Goal: Leave review/rating

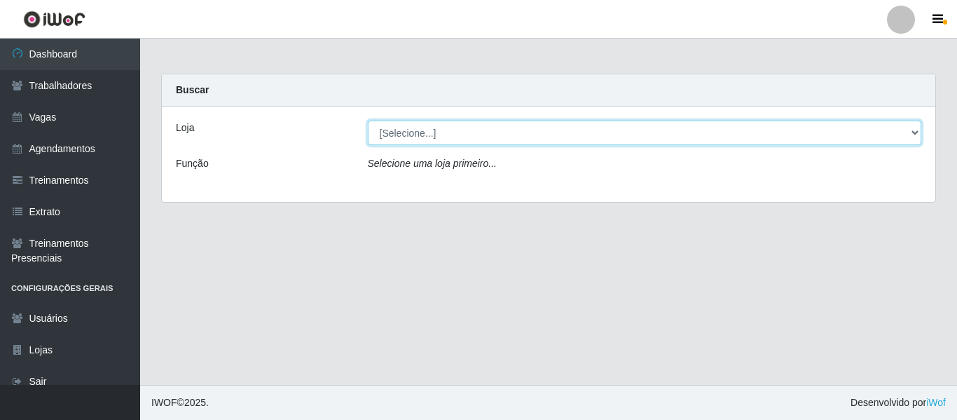
click at [455, 135] on select "[Selecione...] Mister Burg" at bounding box center [645, 132] width 554 height 25
select select "535"
click at [368, 120] on select "[Selecione...] Mister Burg" at bounding box center [645, 132] width 554 height 25
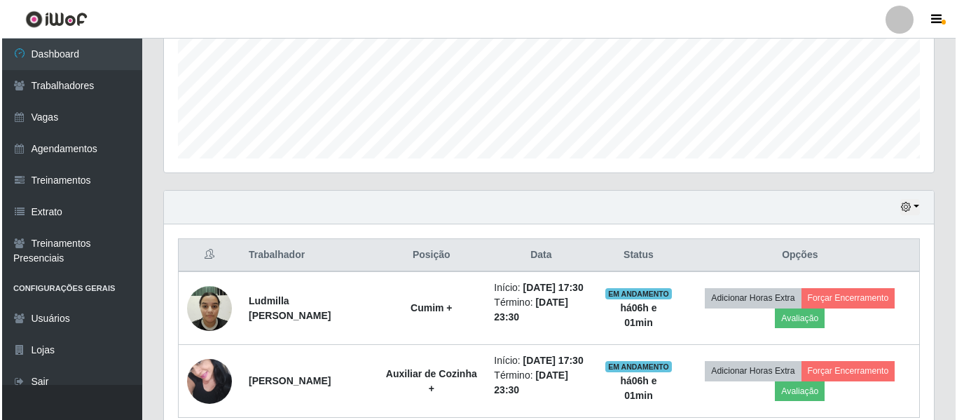
scroll to position [420, 0]
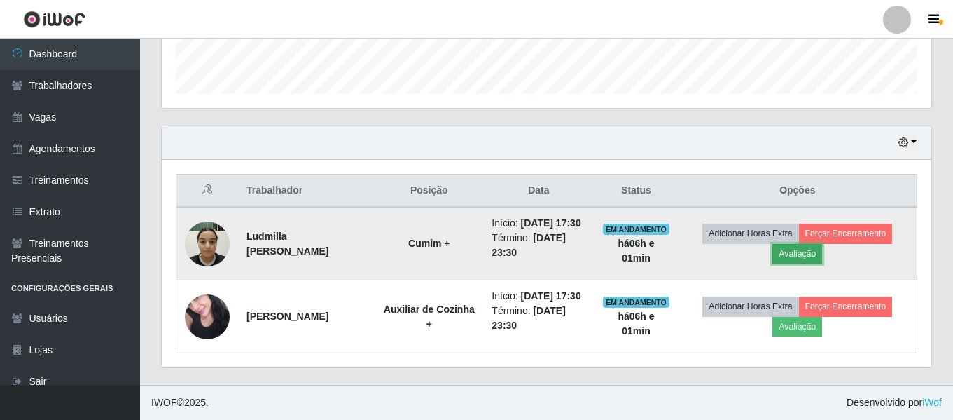
click at [801, 247] on button "Avaliação" at bounding box center [798, 254] width 50 height 20
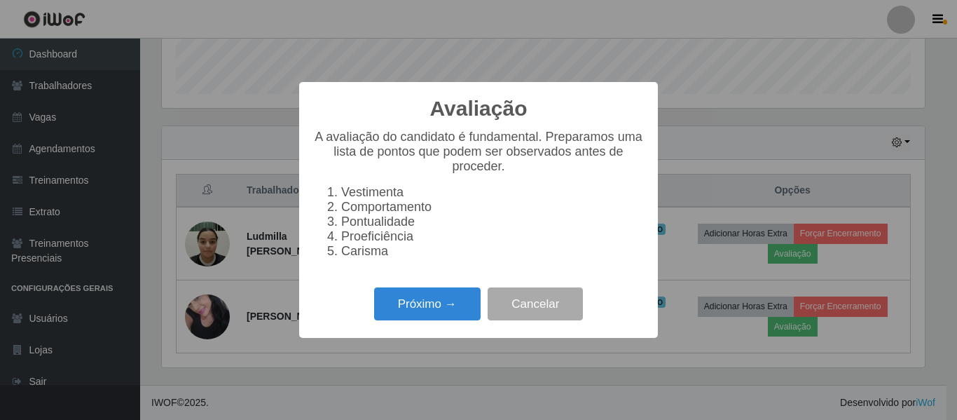
scroll to position [291, 763]
click at [425, 306] on button "Próximo →" at bounding box center [427, 303] width 106 height 33
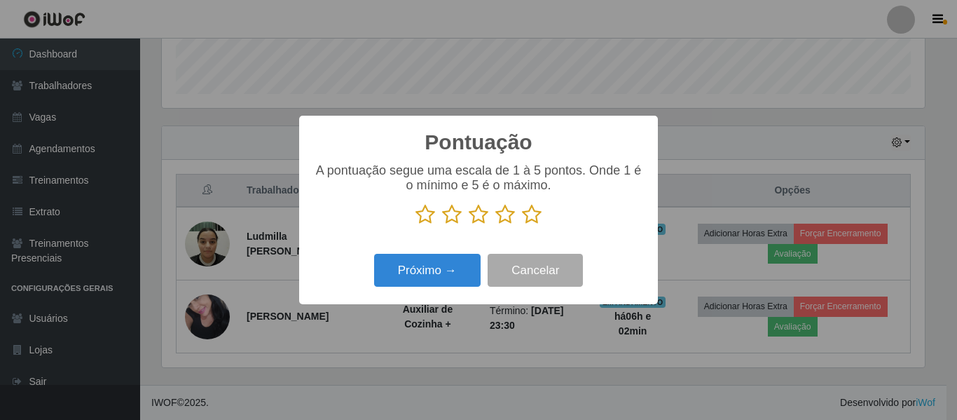
click at [527, 219] on icon at bounding box center [532, 214] width 20 height 21
click at [522, 225] on input "radio" at bounding box center [522, 225] width 0 height 0
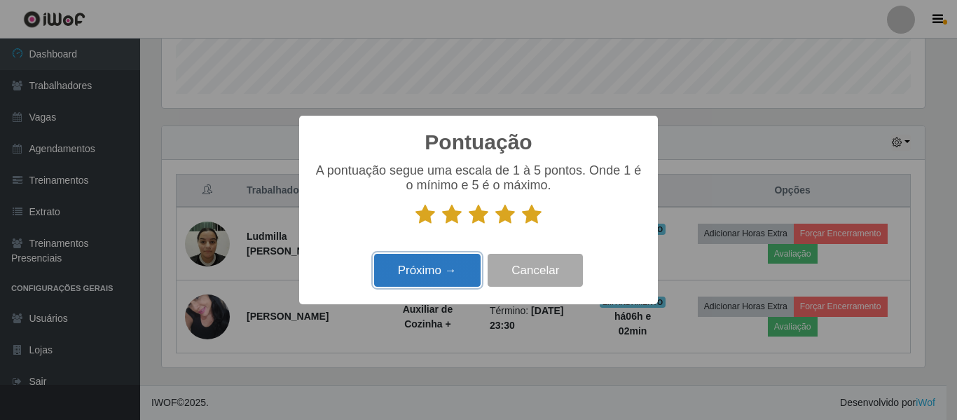
click at [448, 270] on button "Próximo →" at bounding box center [427, 270] width 106 height 33
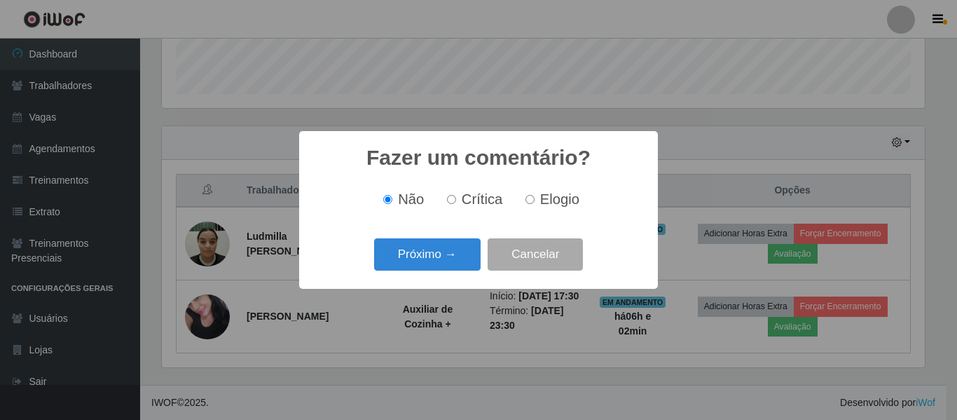
click at [532, 204] on input "Elogio" at bounding box center [529, 199] width 9 height 9
radio input "true"
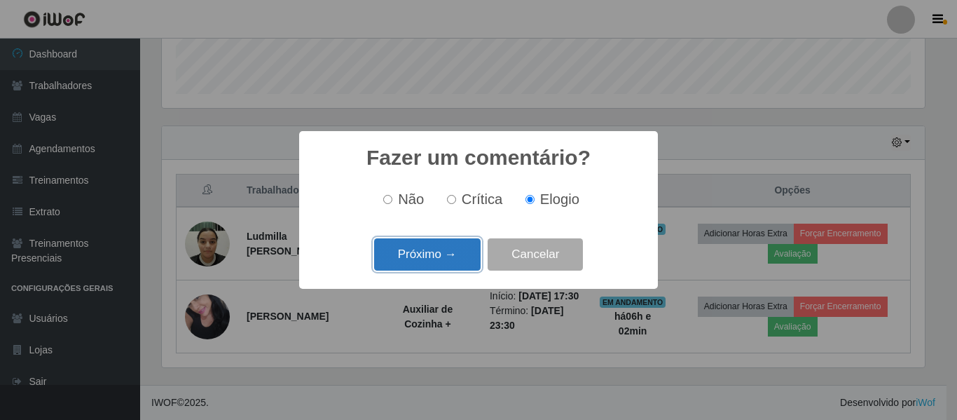
click at [444, 255] on button "Próximo →" at bounding box center [427, 254] width 106 height 33
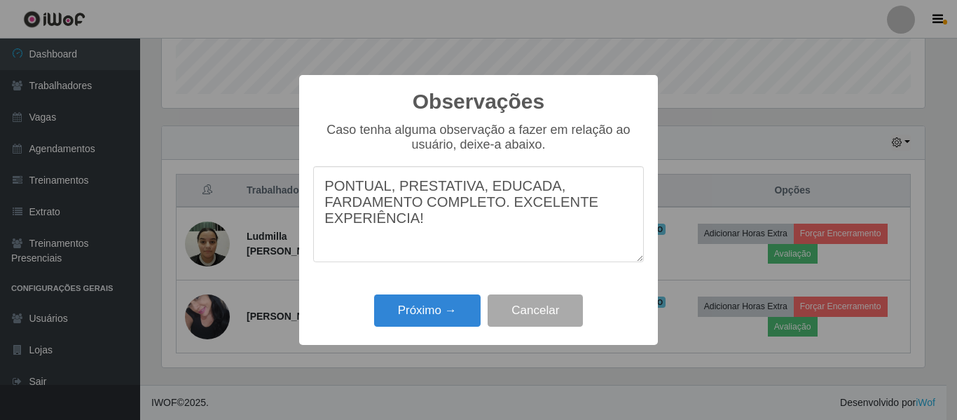
drag, startPoint x: 353, startPoint y: 196, endPoint x: 322, endPoint y: 163, distance: 45.1
click at [322, 163] on div "Caso tenha alguma observação a fazer em relação ao usuário, deixe-a abaixo. PON…" at bounding box center [478, 199] width 331 height 153
type textarea "PONTUAL, PRESTATIVA, EDUCADA, FARDAMENTO COMPLETO. EXCELENTE EXPERIÊNCIA!"
click at [425, 312] on button "Próximo →" at bounding box center [427, 310] width 106 height 33
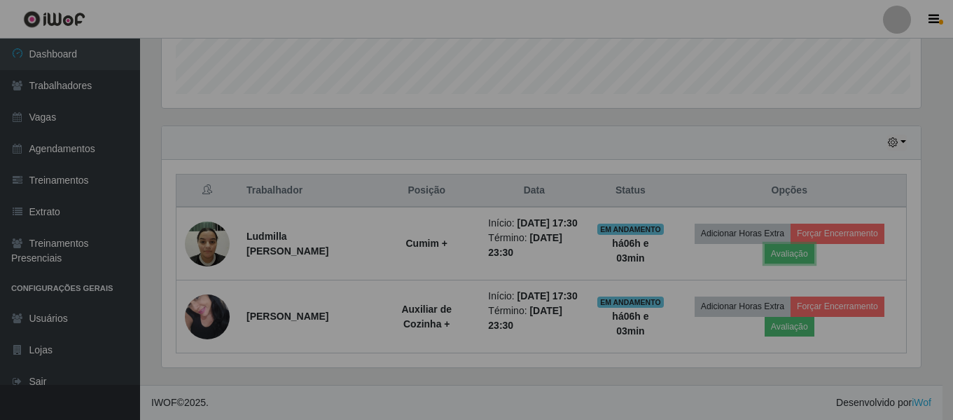
scroll to position [291, 770]
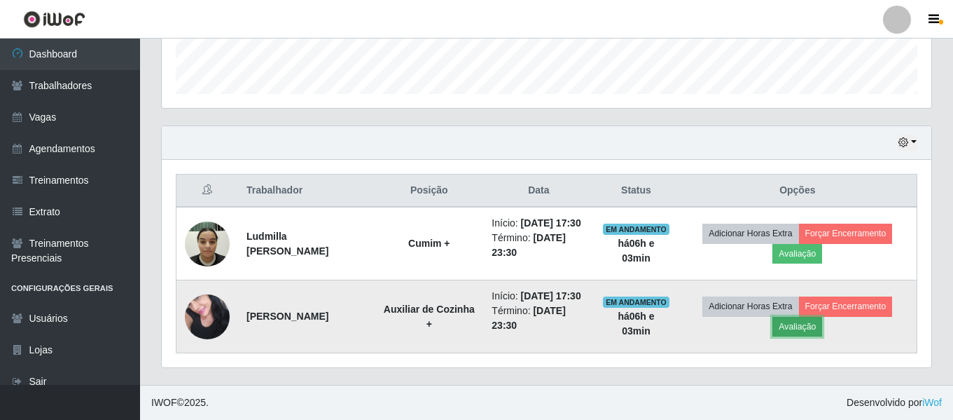
click at [819, 336] on button "Avaliação" at bounding box center [798, 327] width 50 height 20
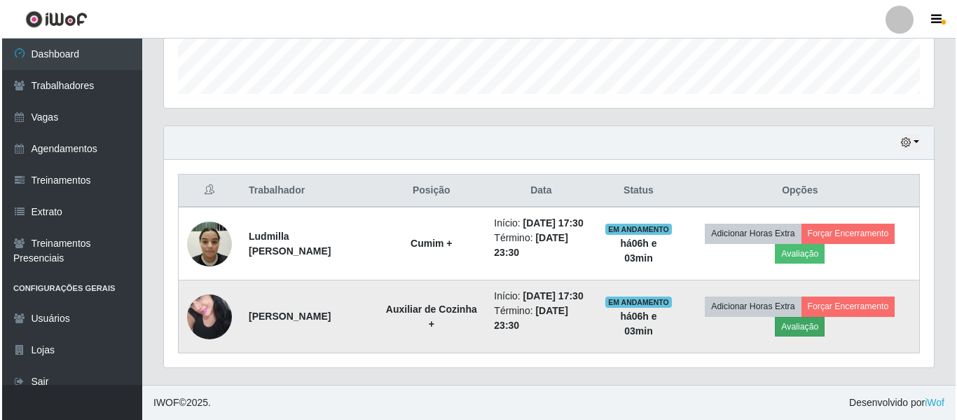
scroll to position [291, 763]
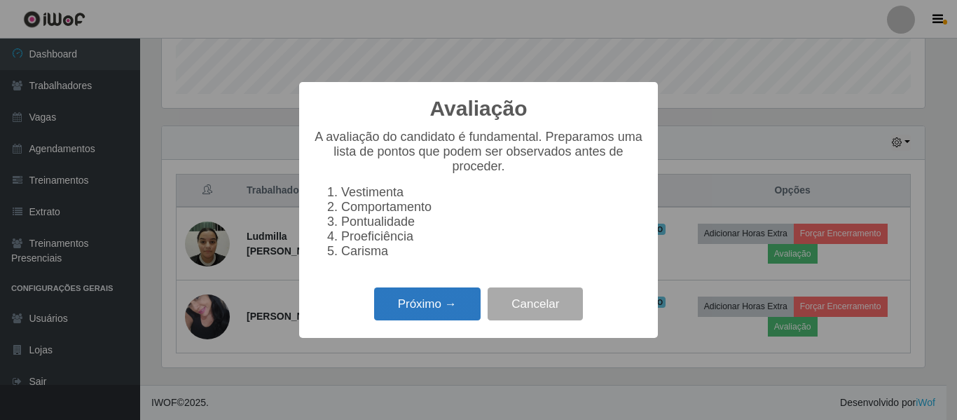
click at [436, 298] on button "Próximo →" at bounding box center [427, 303] width 106 height 33
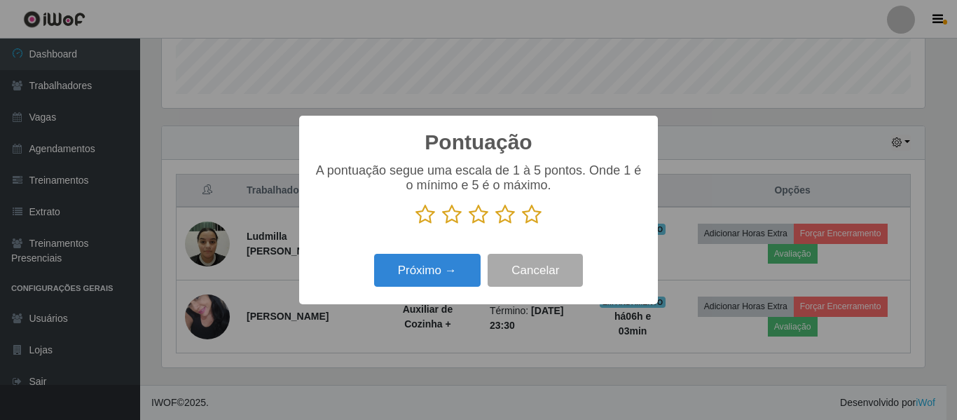
click at [528, 217] on icon at bounding box center [532, 214] width 20 height 21
click at [522, 225] on input "radio" at bounding box center [522, 225] width 0 height 0
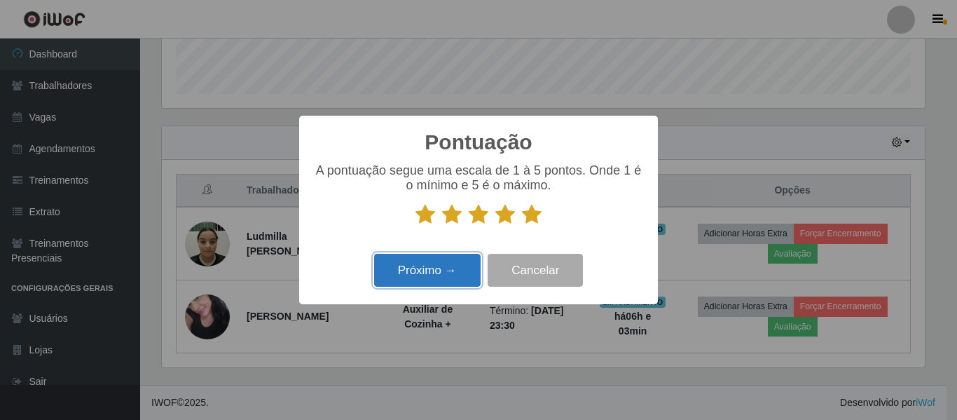
click at [422, 271] on button "Próximo →" at bounding box center [427, 270] width 106 height 33
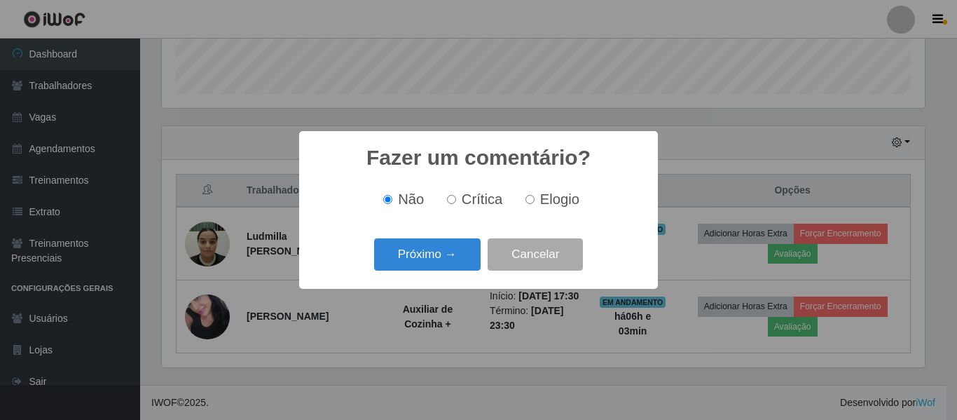
click at [535, 202] on label "Elogio" at bounding box center [550, 199] width 60 height 16
click at [535, 202] on input "Elogio" at bounding box center [529, 199] width 9 height 9
radio input "true"
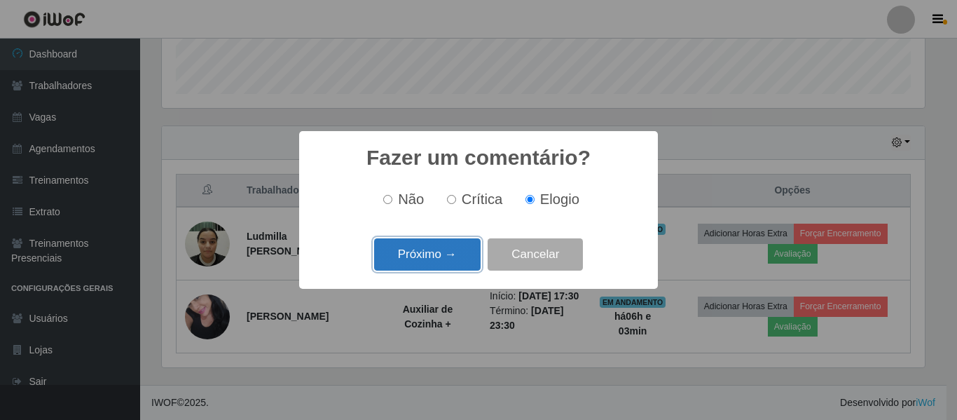
click at [440, 253] on button "Próximo →" at bounding box center [427, 254] width 106 height 33
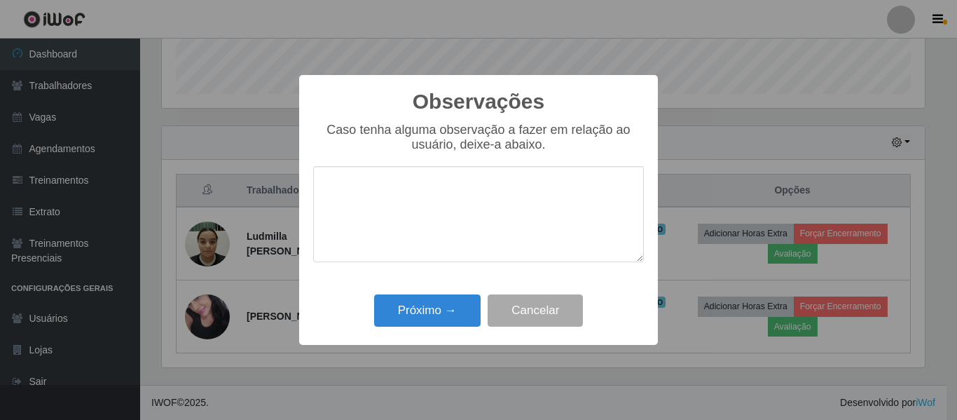
click at [446, 206] on textarea at bounding box center [478, 214] width 331 height 96
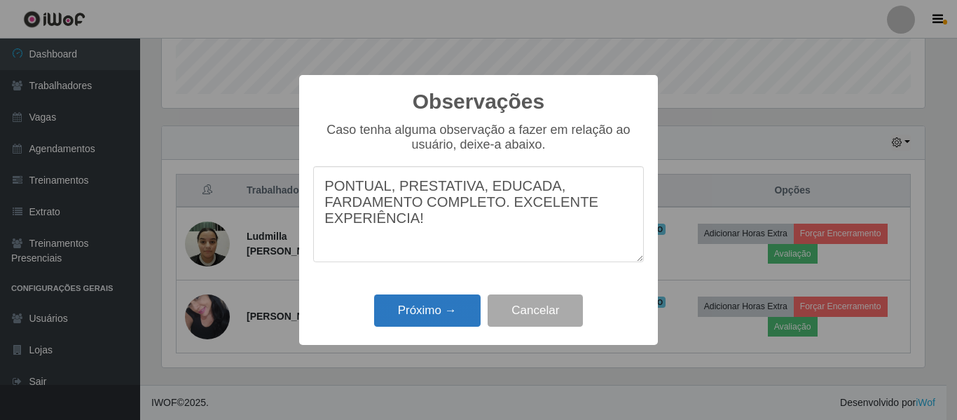
type textarea "PONTUAL, PRESTATIVA, EDUCADA, FARDAMENTO COMPLETO. EXCELENTE EXPERIÊNCIA!"
click at [445, 319] on button "Próximo →" at bounding box center [427, 310] width 106 height 33
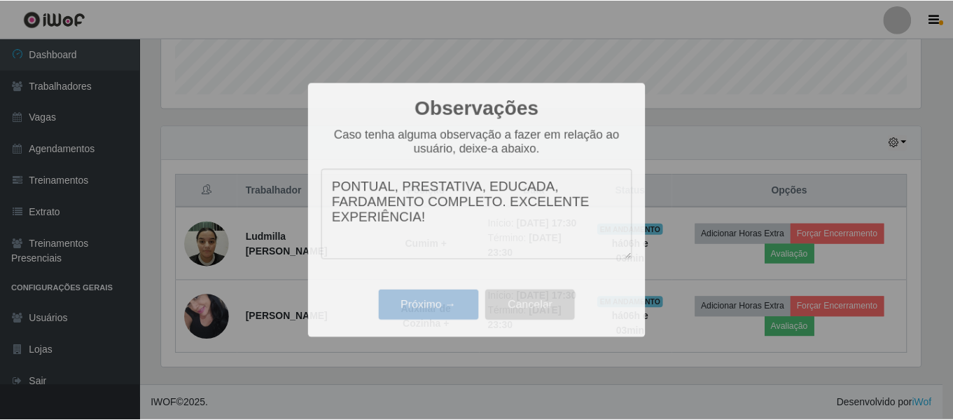
scroll to position [291, 770]
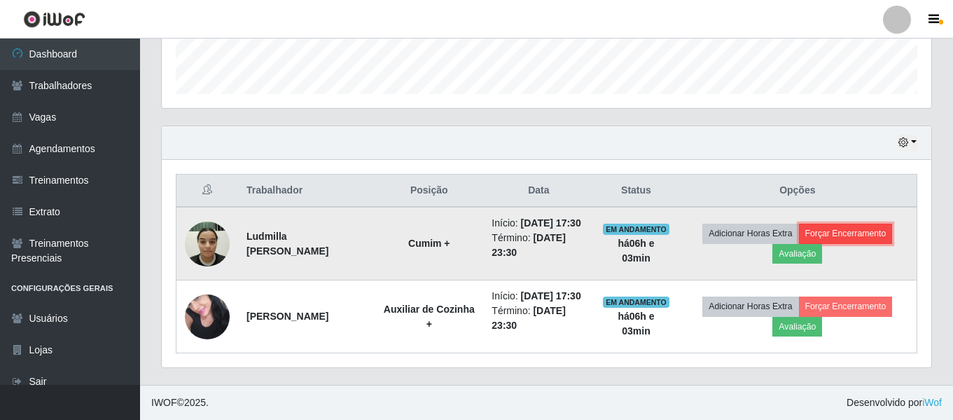
click at [846, 226] on button "Forçar Encerramento" at bounding box center [846, 233] width 94 height 20
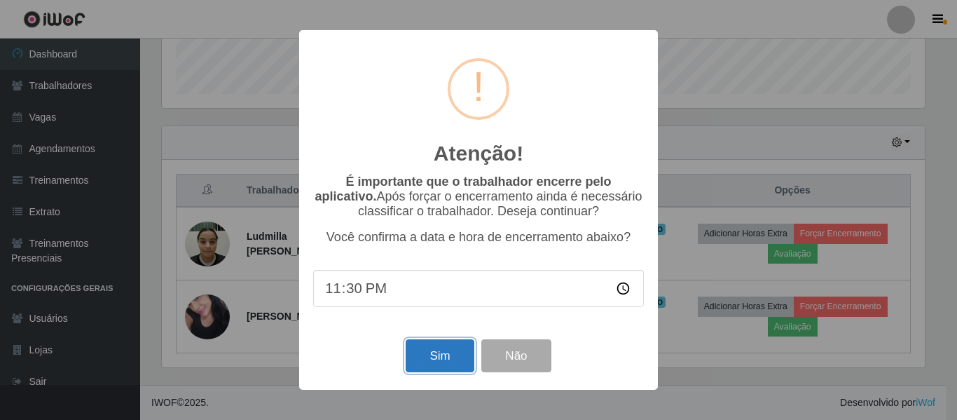
click at [464, 354] on button "Sim" at bounding box center [440, 355] width 68 height 33
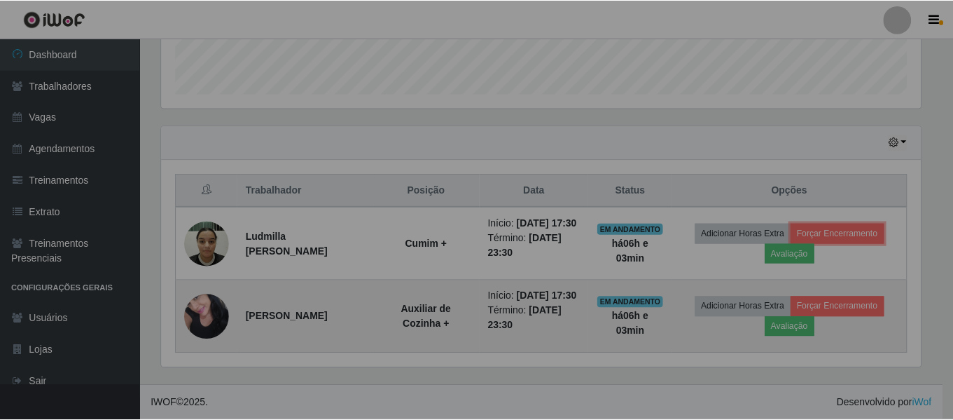
scroll to position [291, 770]
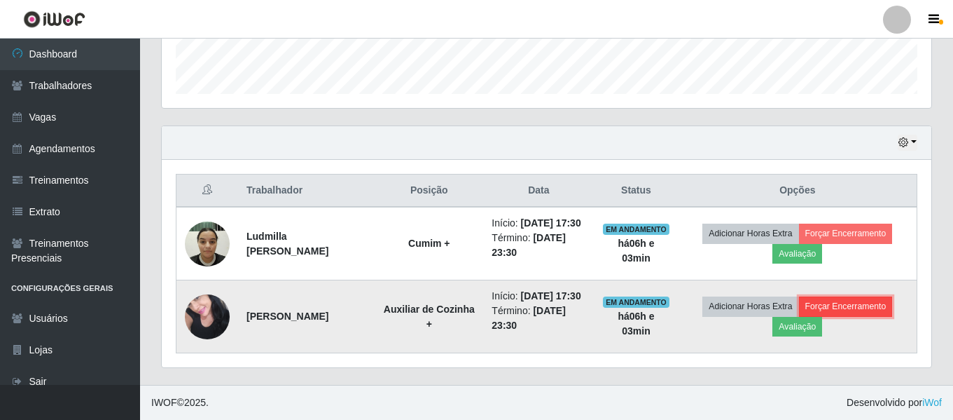
click at [871, 316] on button "Forçar Encerramento" at bounding box center [846, 306] width 94 height 20
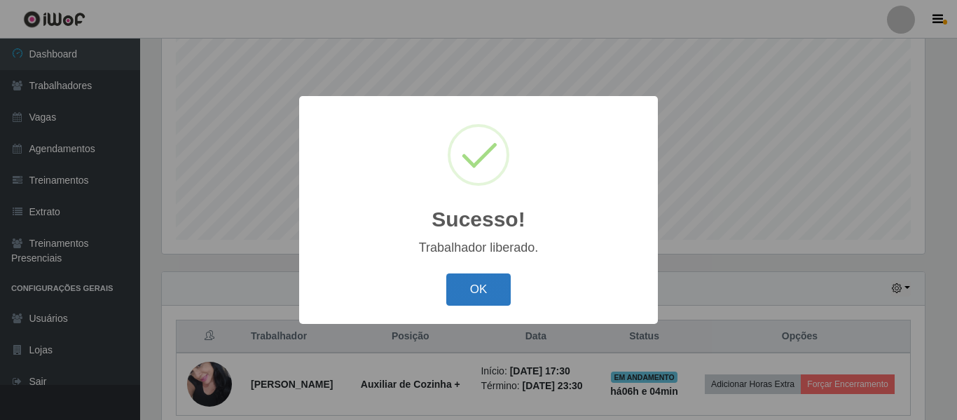
click at [483, 284] on button "OK" at bounding box center [478, 289] width 65 height 33
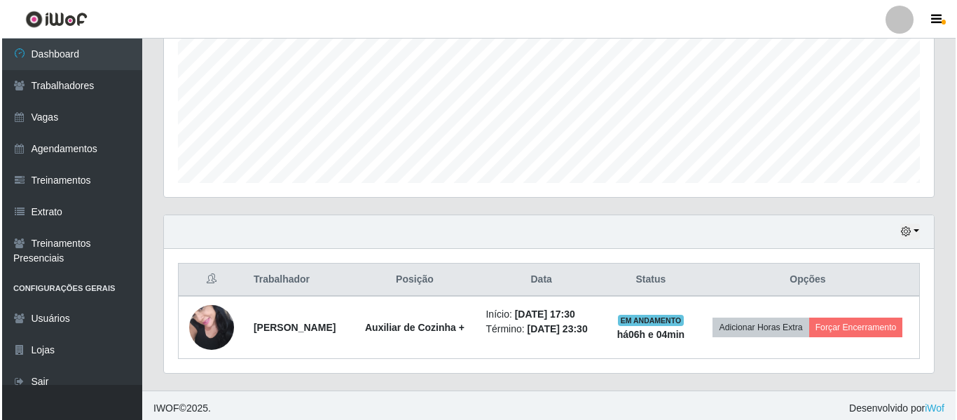
scroll to position [324, 0]
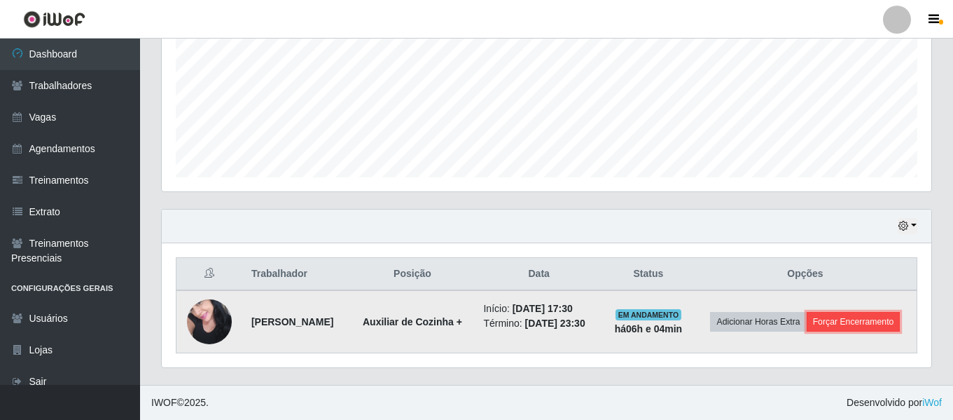
click at [835, 319] on button "Forçar Encerramento" at bounding box center [854, 322] width 94 height 20
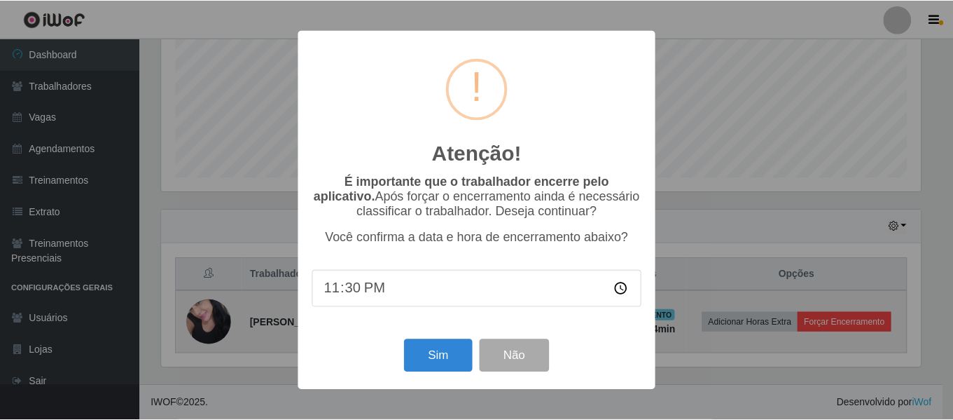
scroll to position [291, 763]
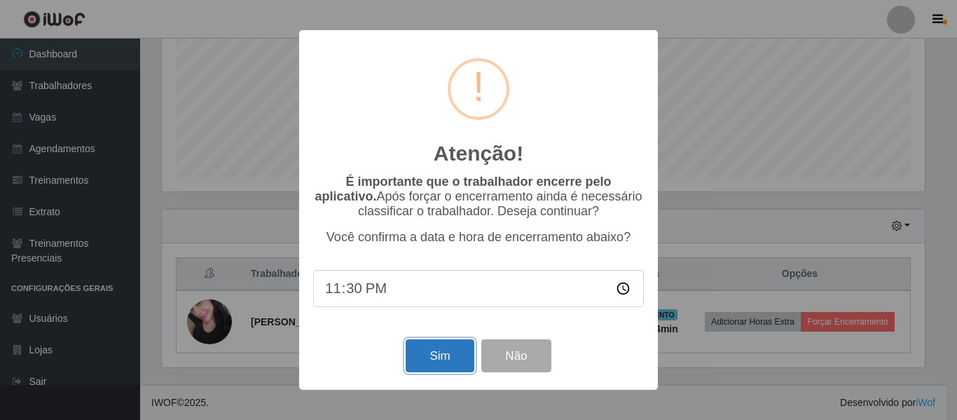
click at [450, 355] on button "Sim" at bounding box center [440, 355] width 68 height 33
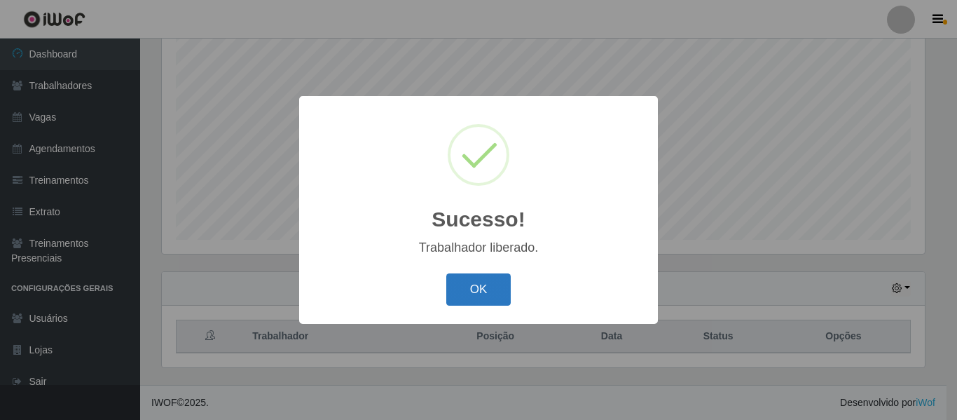
click at [467, 297] on button "OK" at bounding box center [478, 289] width 65 height 33
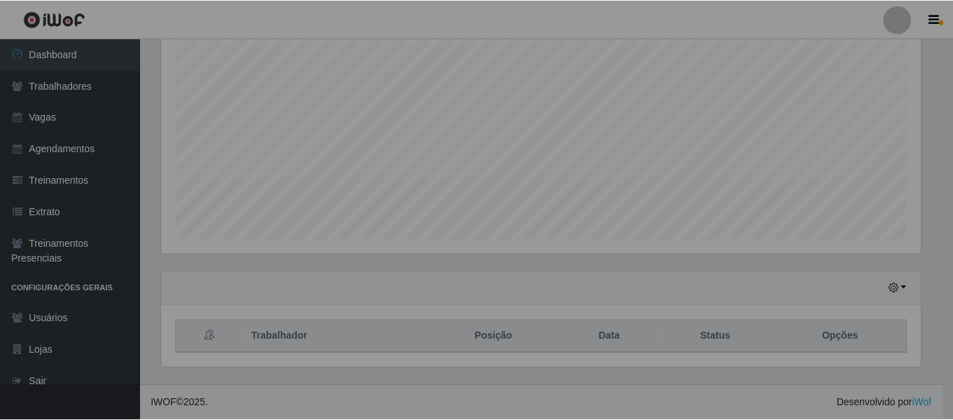
scroll to position [291, 770]
